Goal: Transaction & Acquisition: Book appointment/travel/reservation

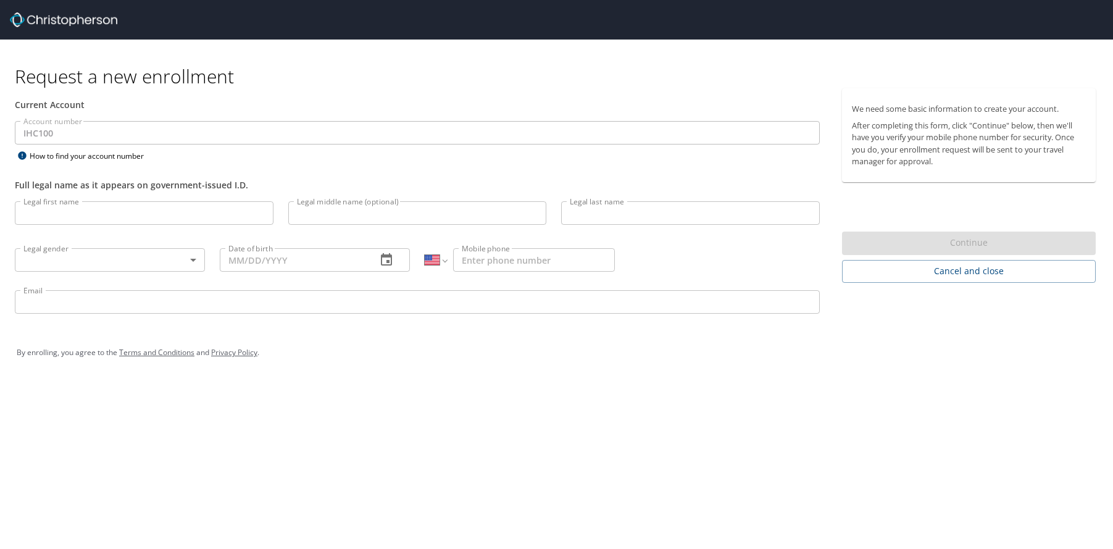
select select "US"
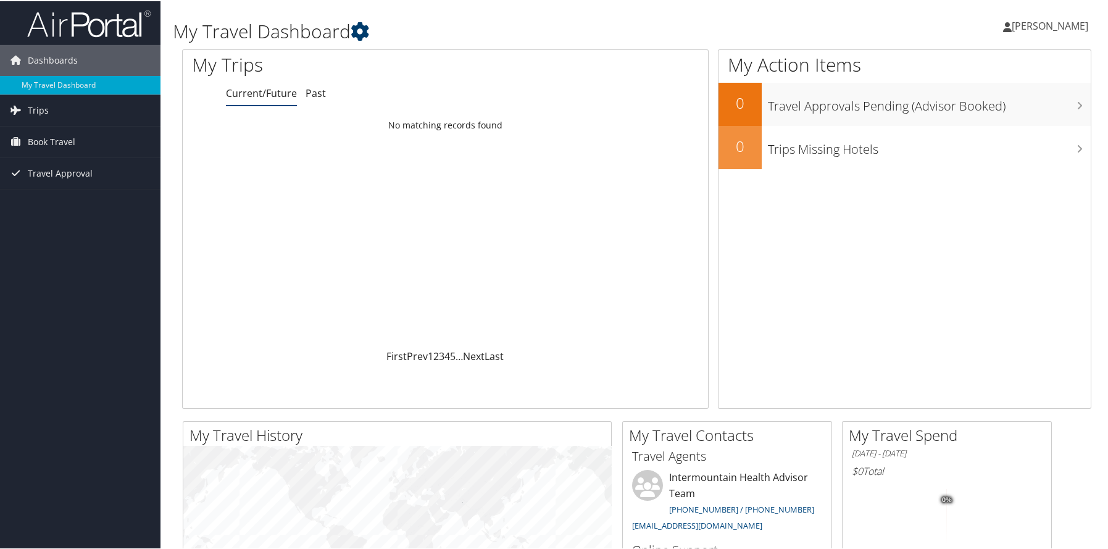
click at [363, 32] on icon at bounding box center [360, 30] width 19 height 19
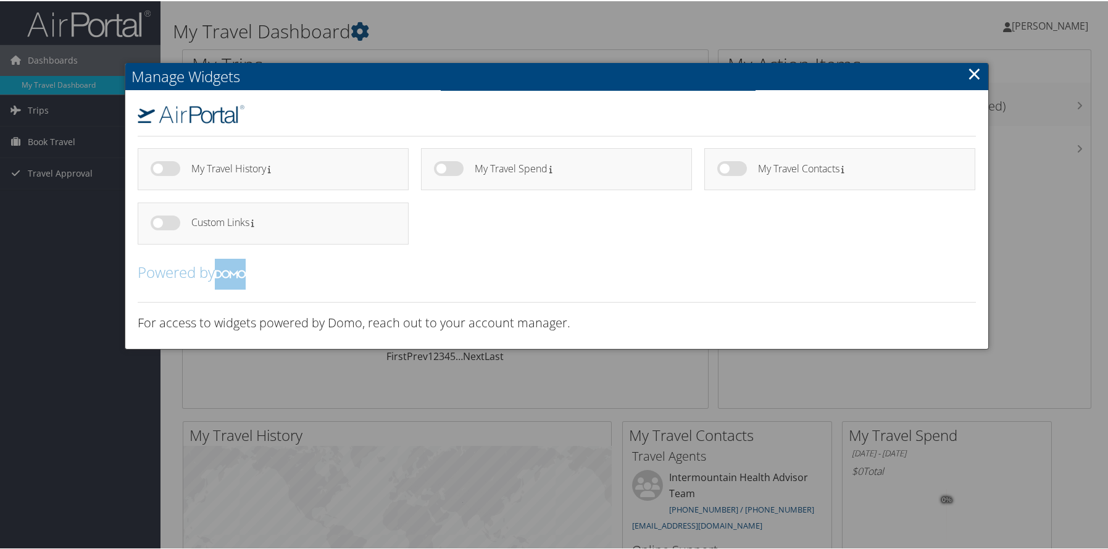
click at [973, 72] on link "×" at bounding box center [974, 72] width 14 height 25
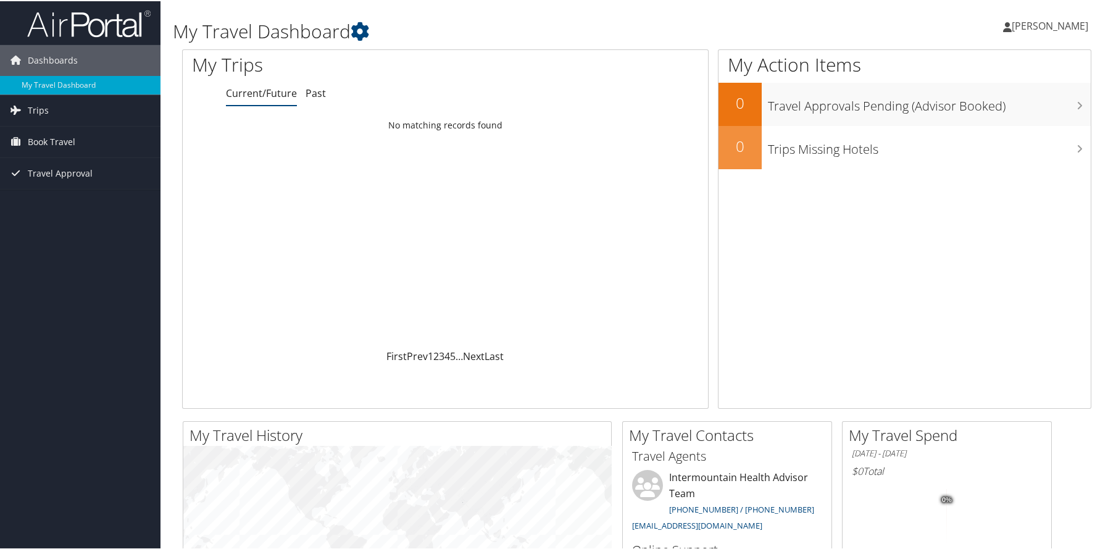
click at [1027, 22] on span "[PERSON_NAME]" at bounding box center [1049, 25] width 77 height 14
click at [971, 110] on link "View Travel Profile" at bounding box center [1017, 109] width 138 height 21
click at [366, 28] on icon at bounding box center [360, 30] width 19 height 19
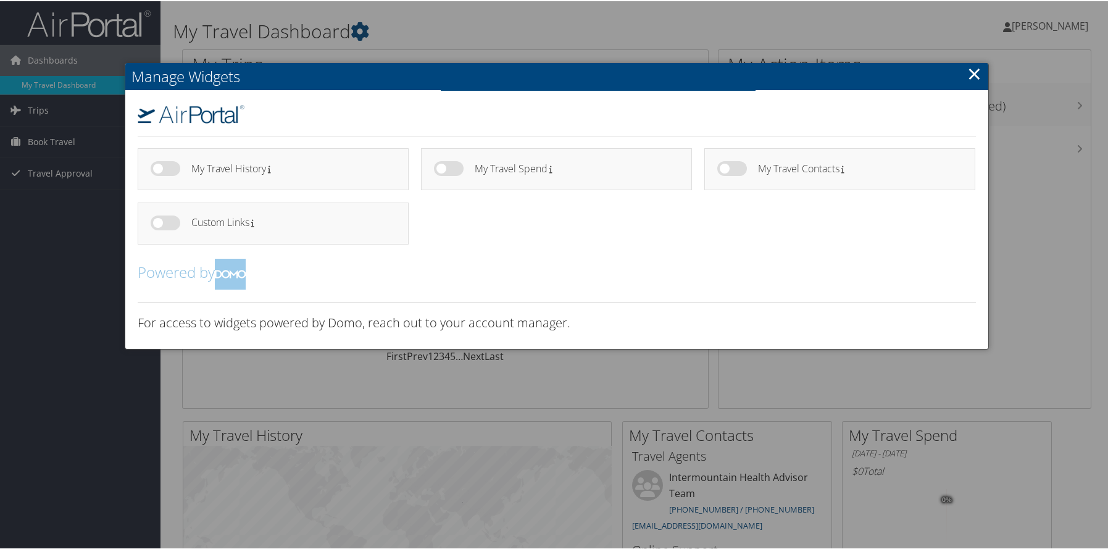
click at [400, 28] on div at bounding box center [556, 274] width 1113 height 549
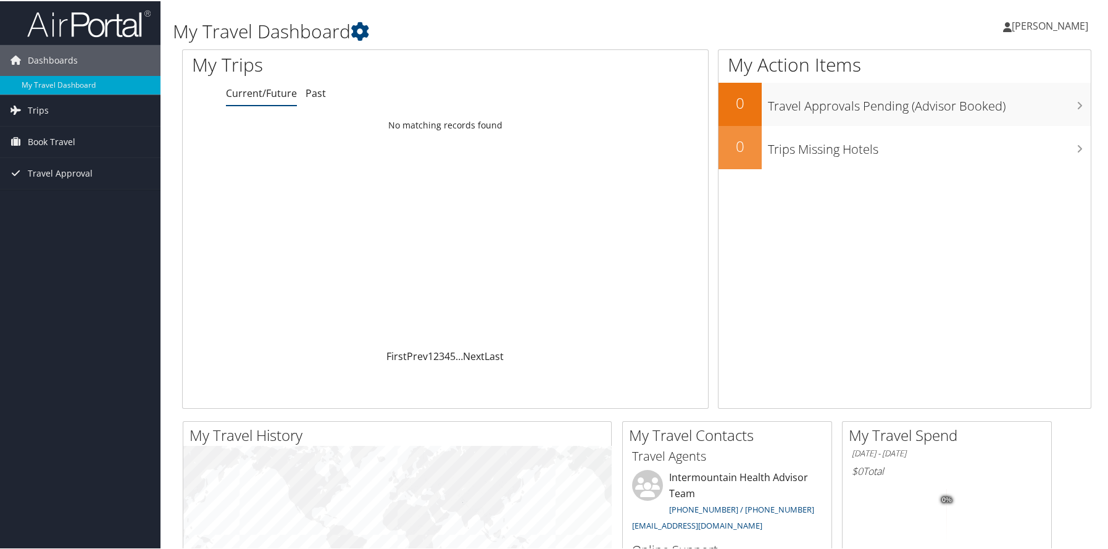
click at [1043, 21] on span "[PERSON_NAME]" at bounding box center [1049, 25] width 77 height 14
click at [662, 7] on div "My Travel Dashboard" at bounding box center [482, 24] width 618 height 37
click at [1011, 27] on span "[PERSON_NAME]" at bounding box center [1049, 25] width 77 height 14
click at [60, 132] on span "Book Travel" at bounding box center [52, 140] width 48 height 31
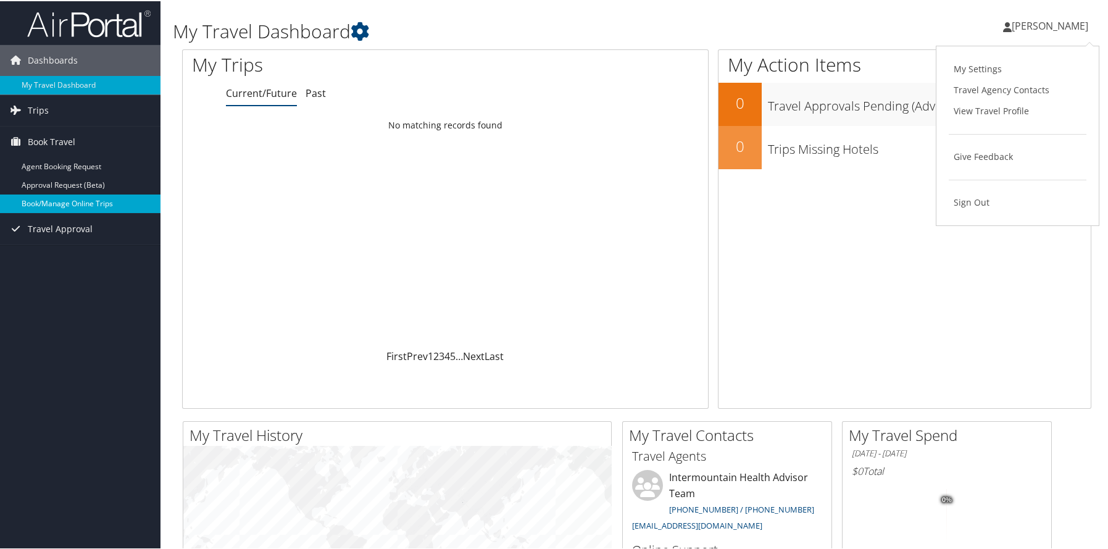
click at [64, 199] on link "Book/Manage Online Trips" at bounding box center [80, 202] width 160 height 19
